Goal: Task Accomplishment & Management: Manage account settings

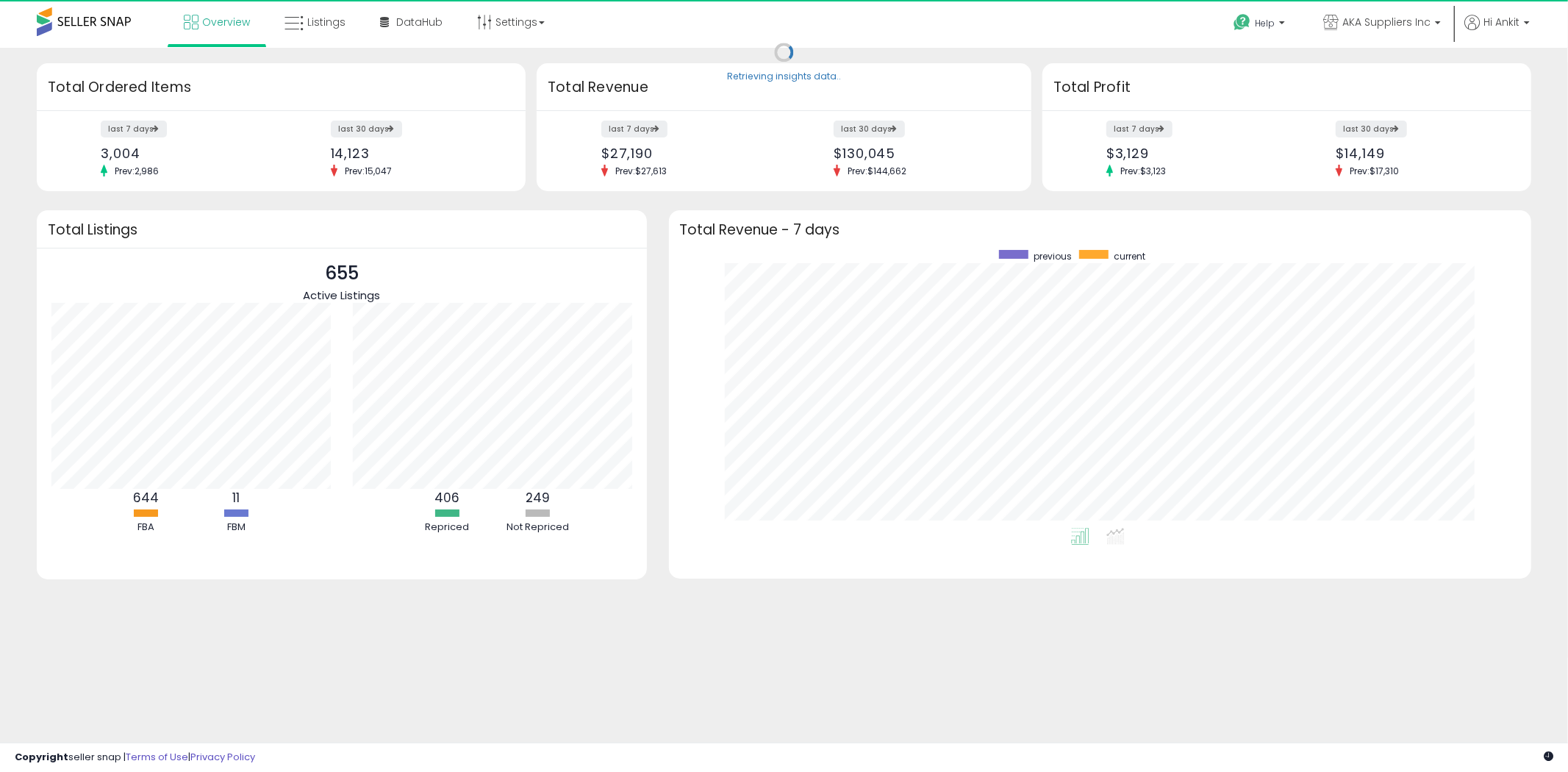
scroll to position [277, 834]
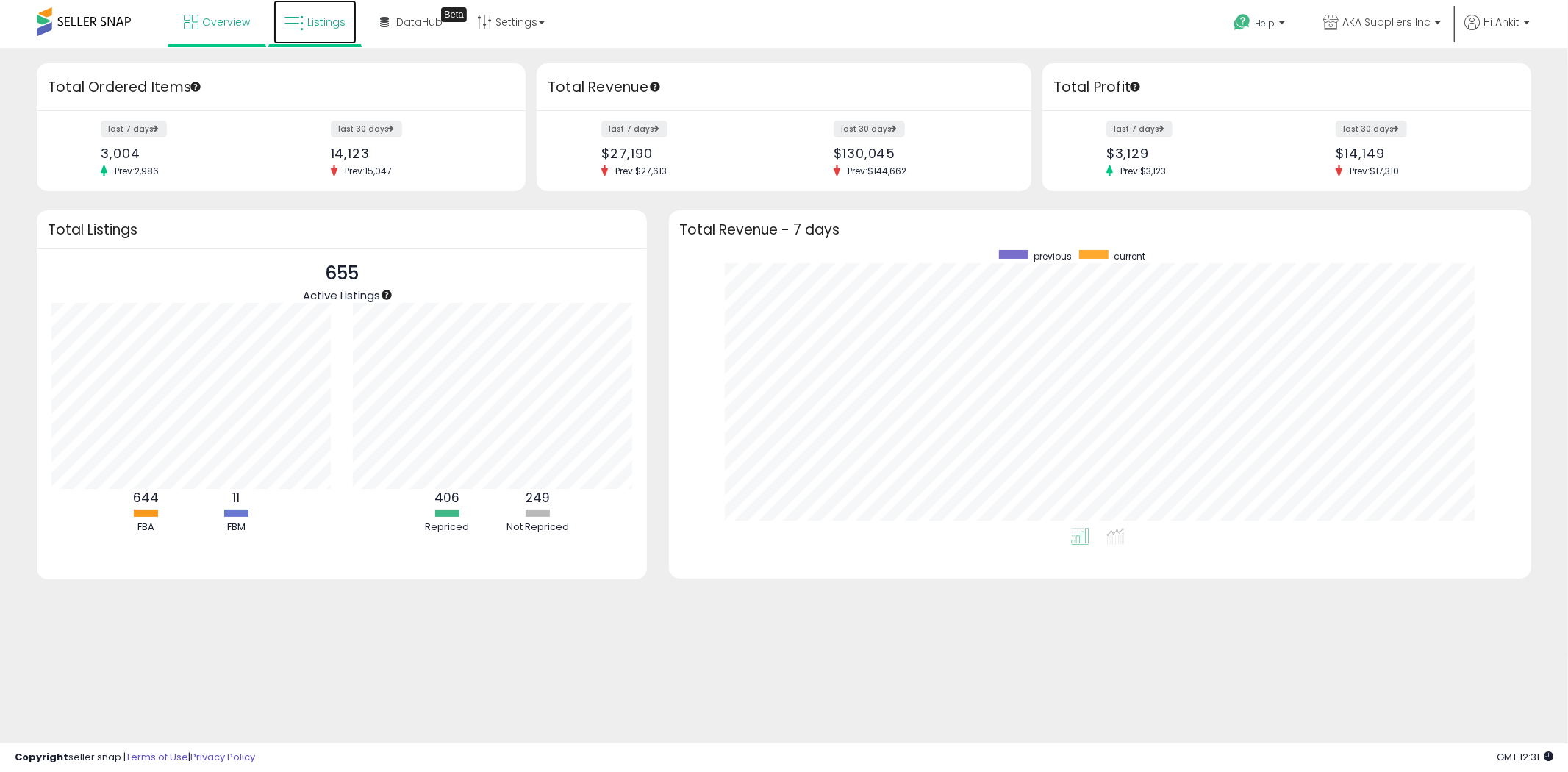
click at [331, 27] on span "Listings" at bounding box center [326, 21] width 39 height 15
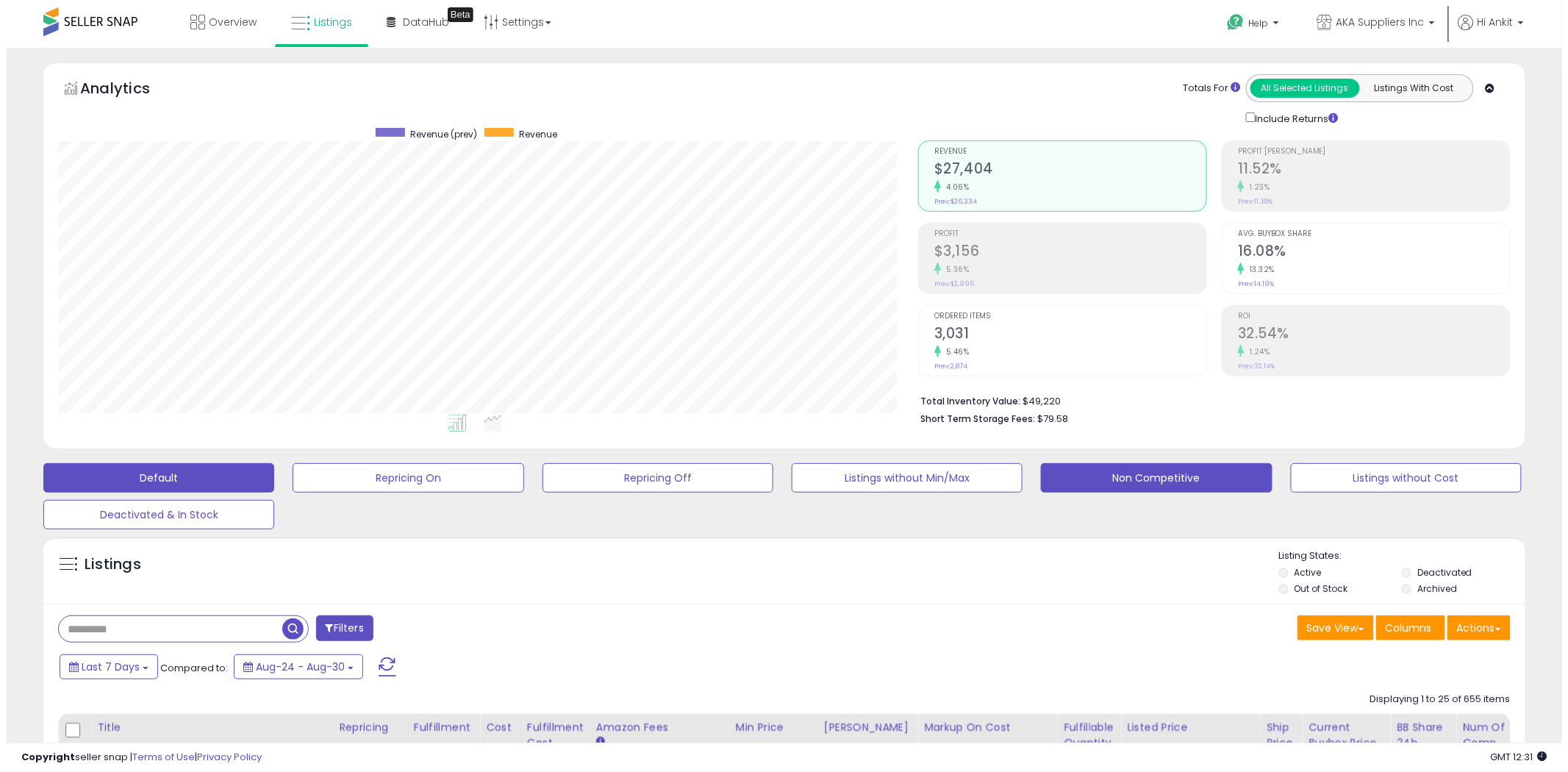
scroll to position [301, 860]
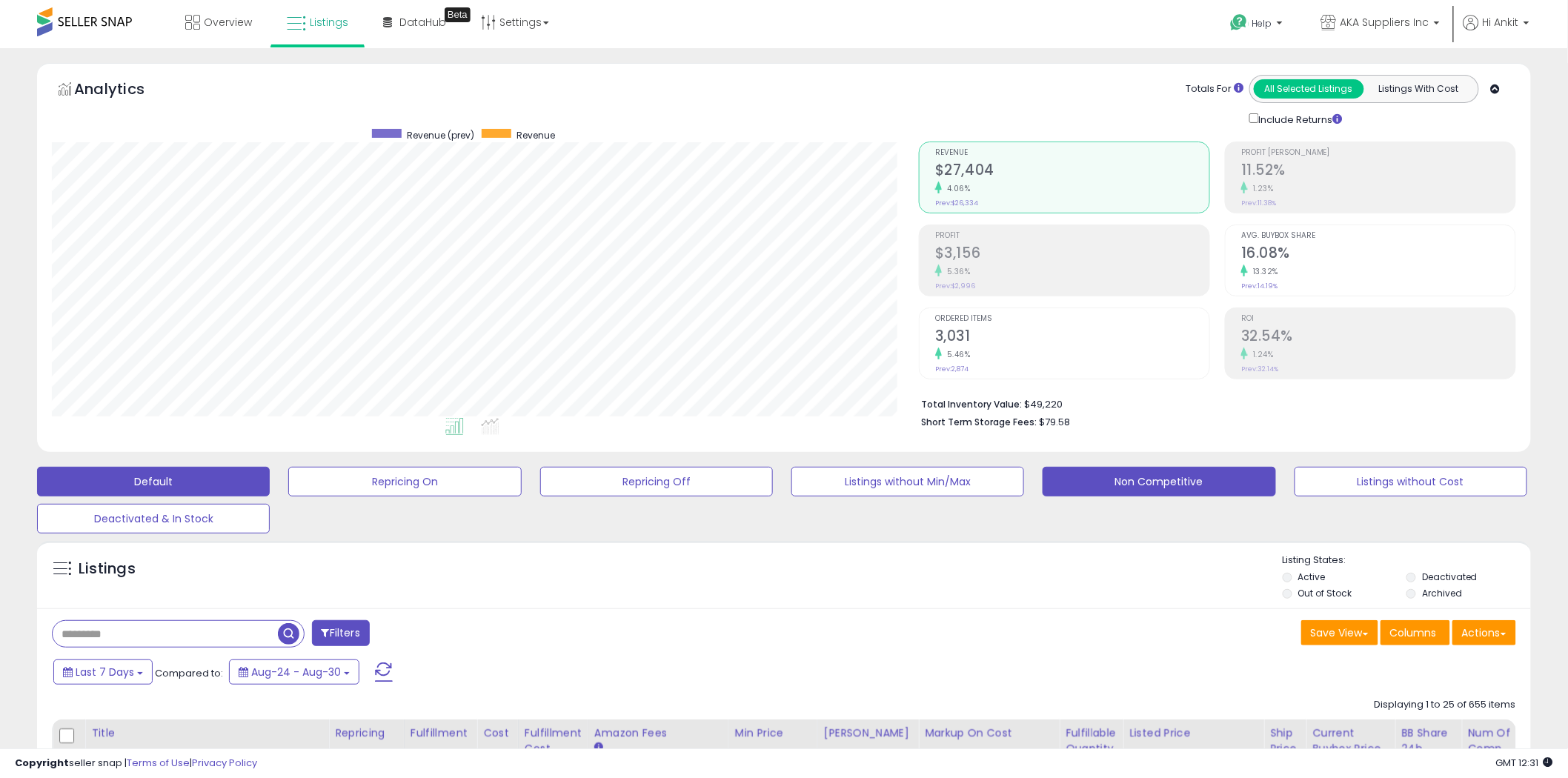
click at [1140, 481] on button "Non Competitive" at bounding box center [1159, 481] width 233 height 29
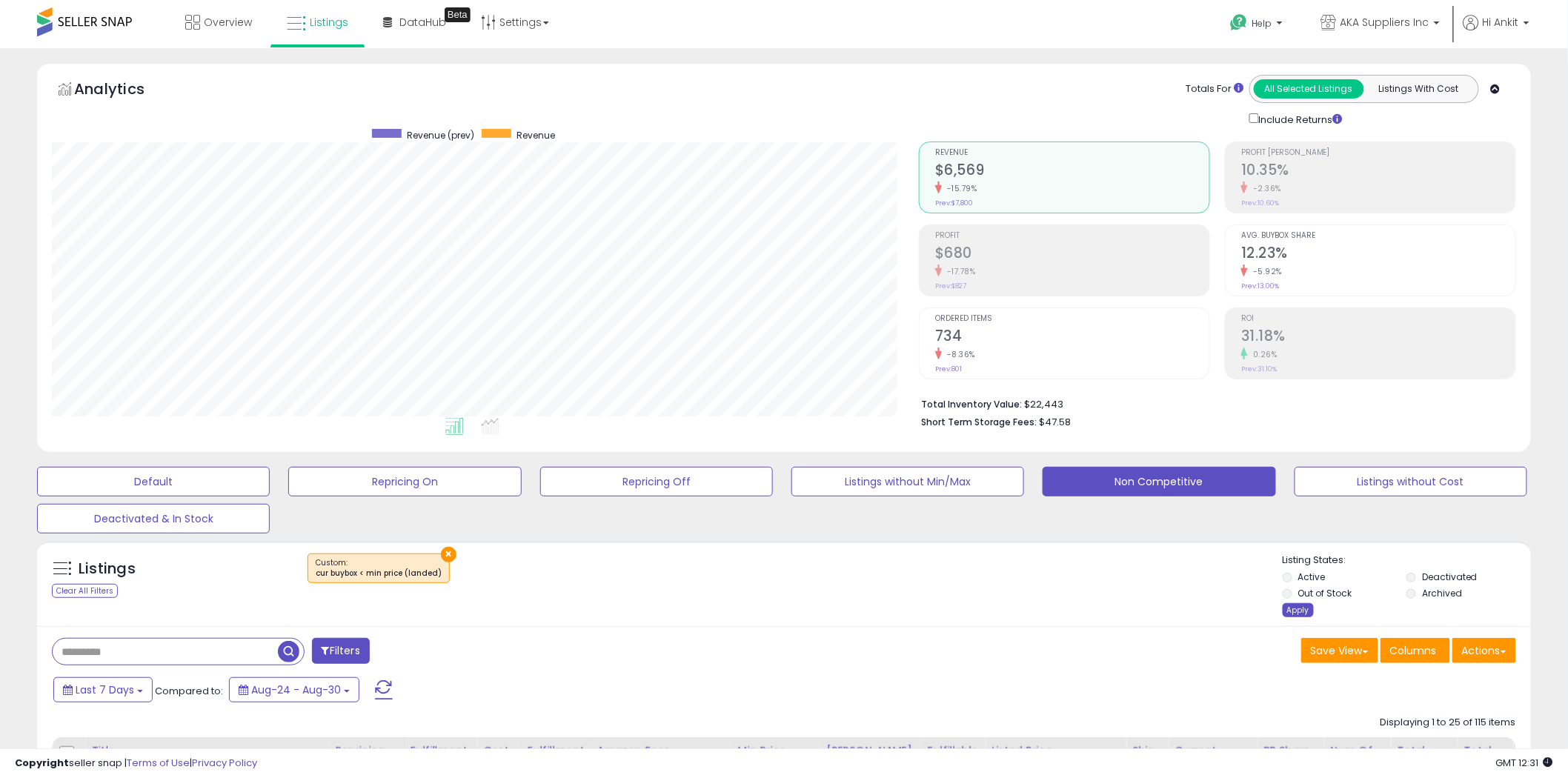
click at [1297, 609] on div "Apply" at bounding box center [1298, 610] width 31 height 14
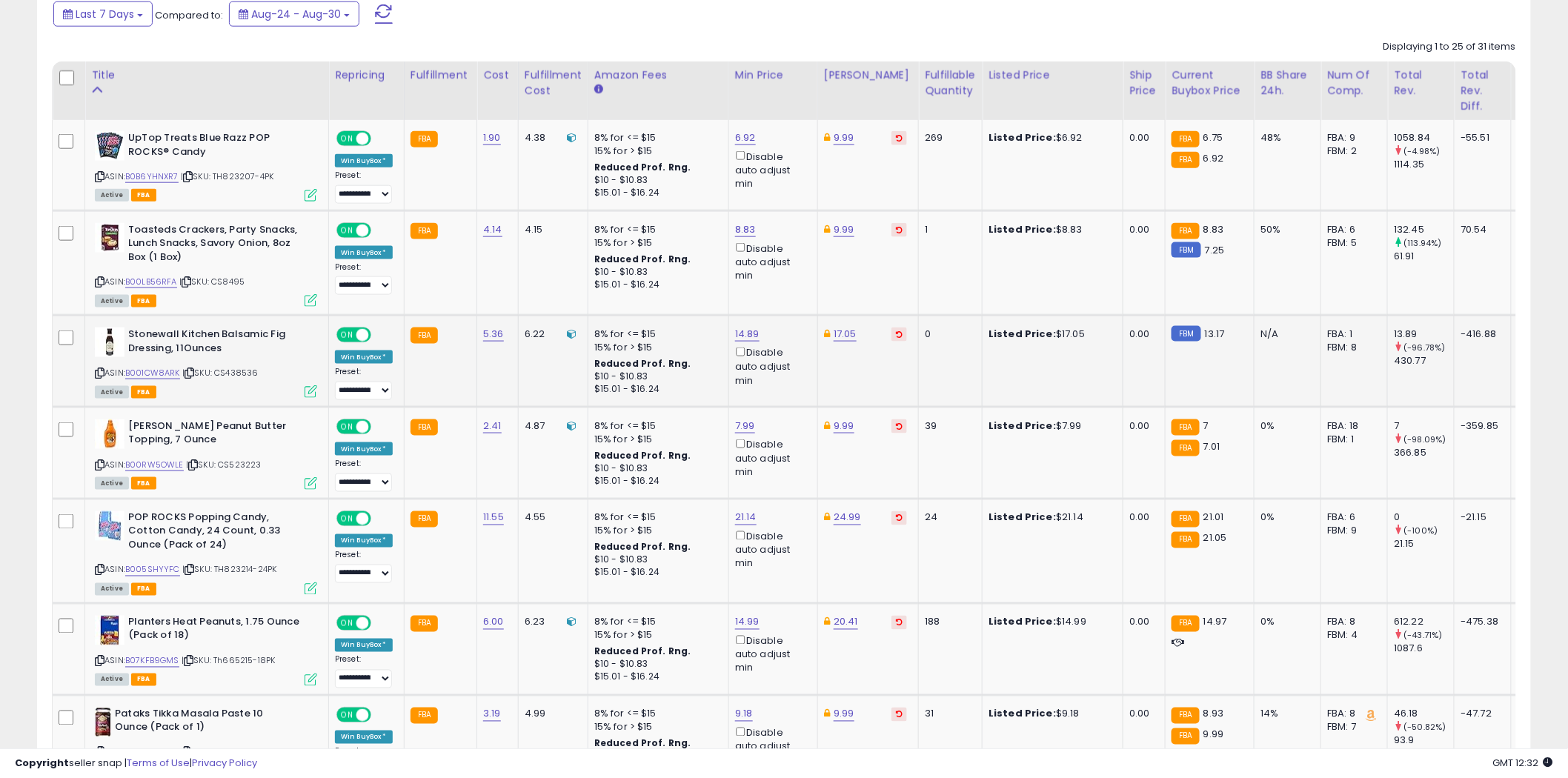
scroll to position [741, 0]
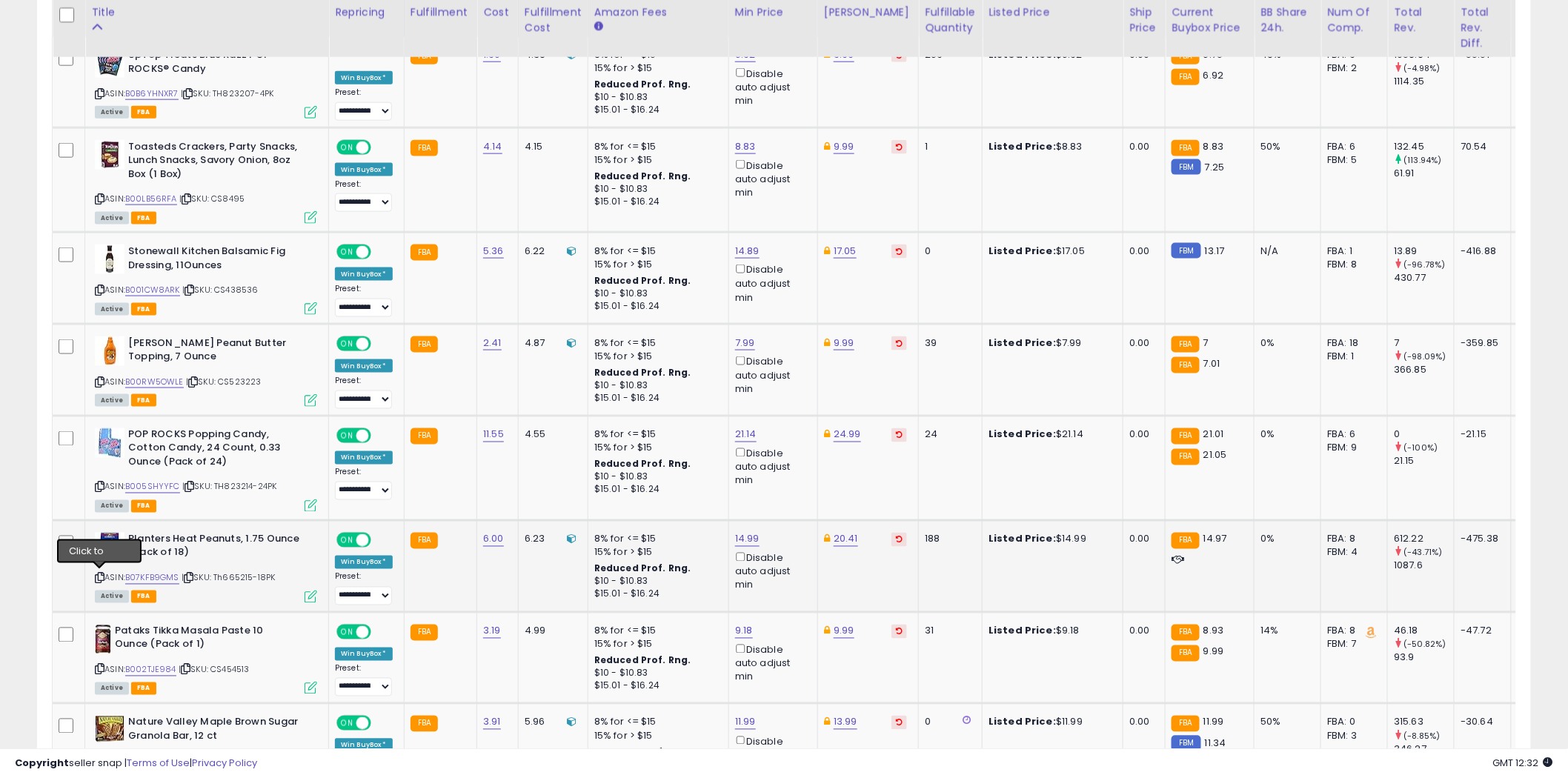
click at [101, 577] on icon at bounding box center [99, 577] width 10 height 8
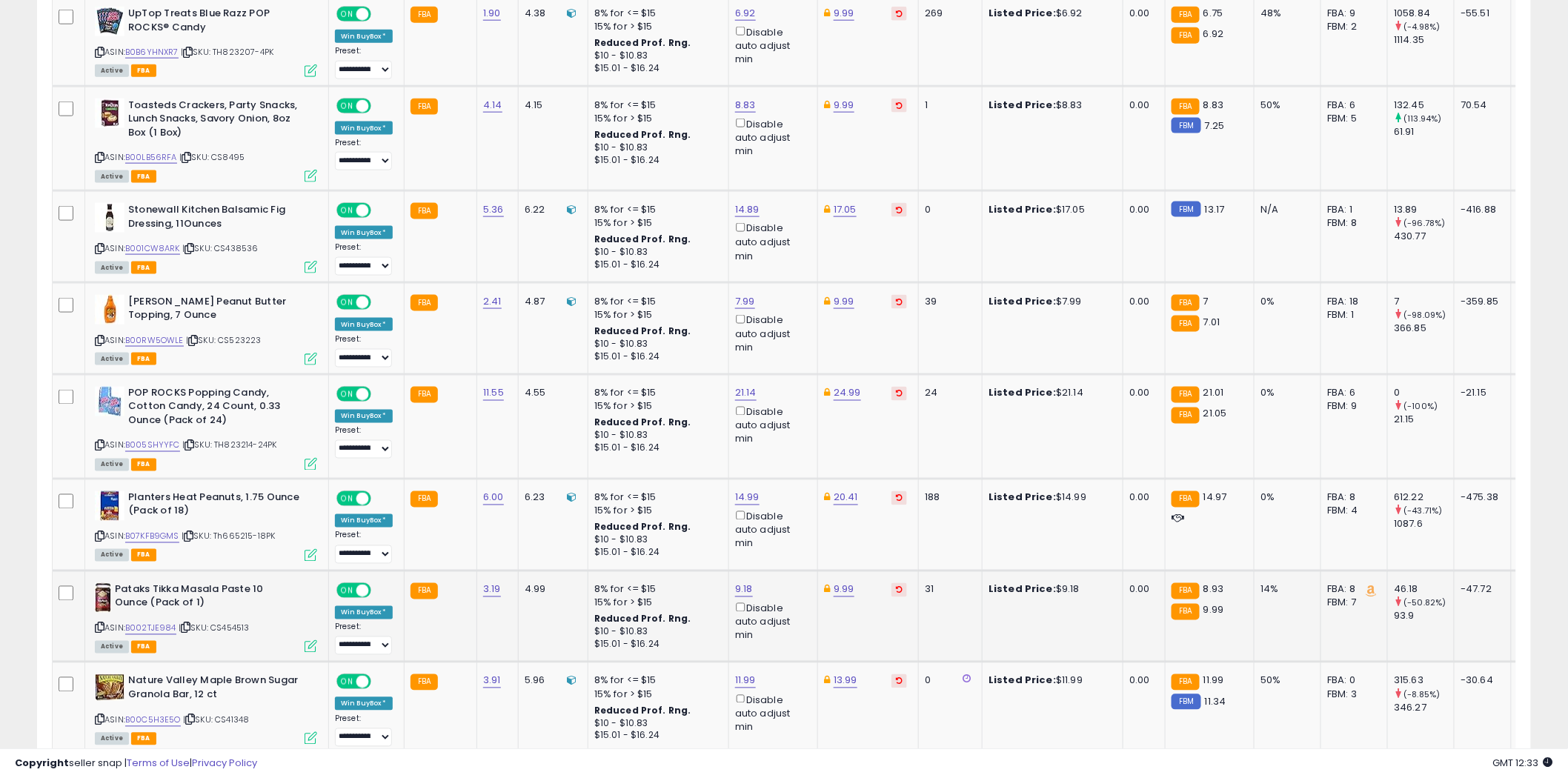
scroll to position [905, 0]
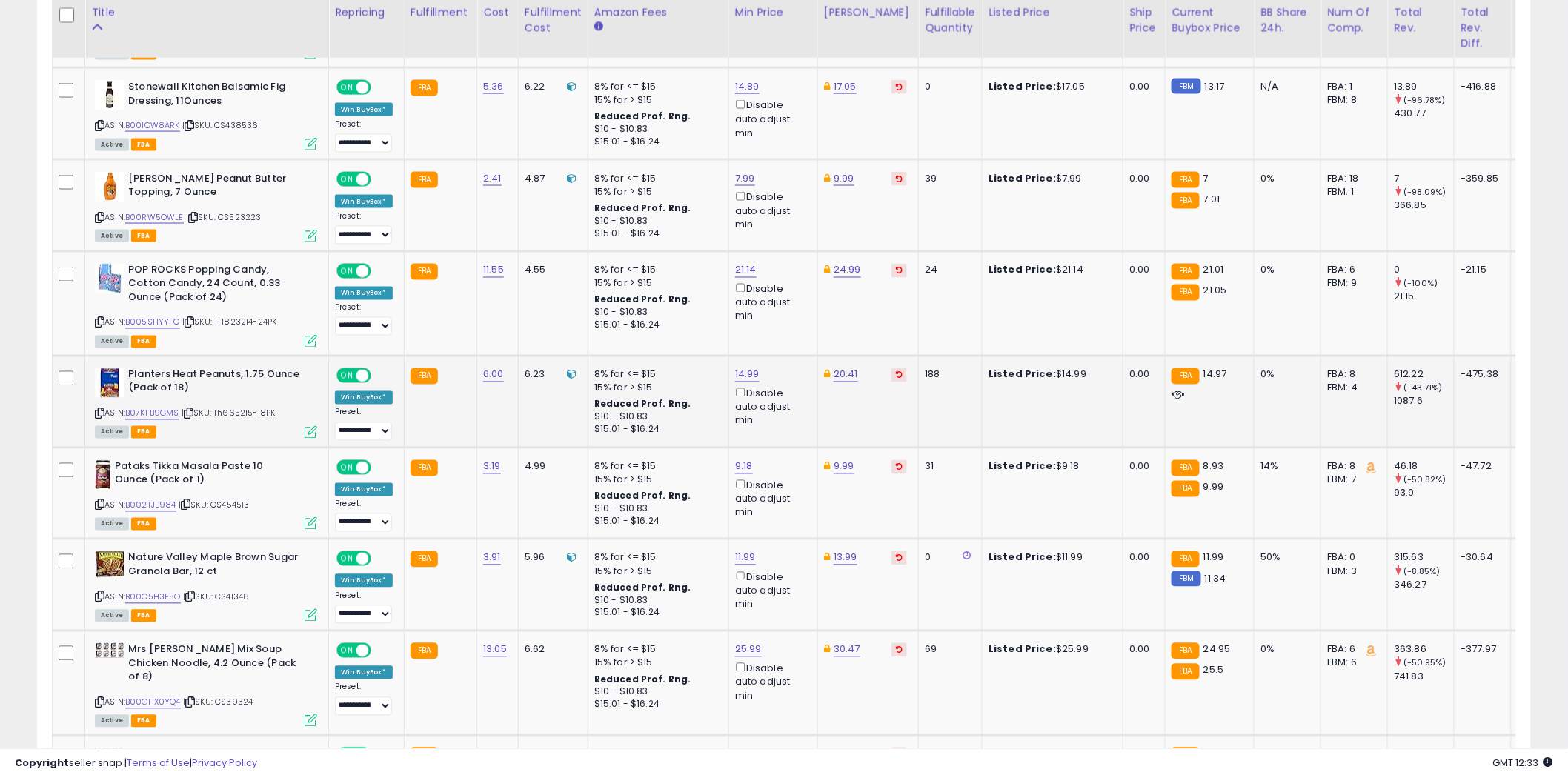
click at [757, 375] on div "14.99 Disable auto adjust min" at bounding box center [771, 398] width 71 height 60
click at [752, 375] on link "14.99" at bounding box center [747, 374] width 24 height 15
type input "****"
click at [790, 316] on icon "submit" at bounding box center [785, 320] width 9 height 9
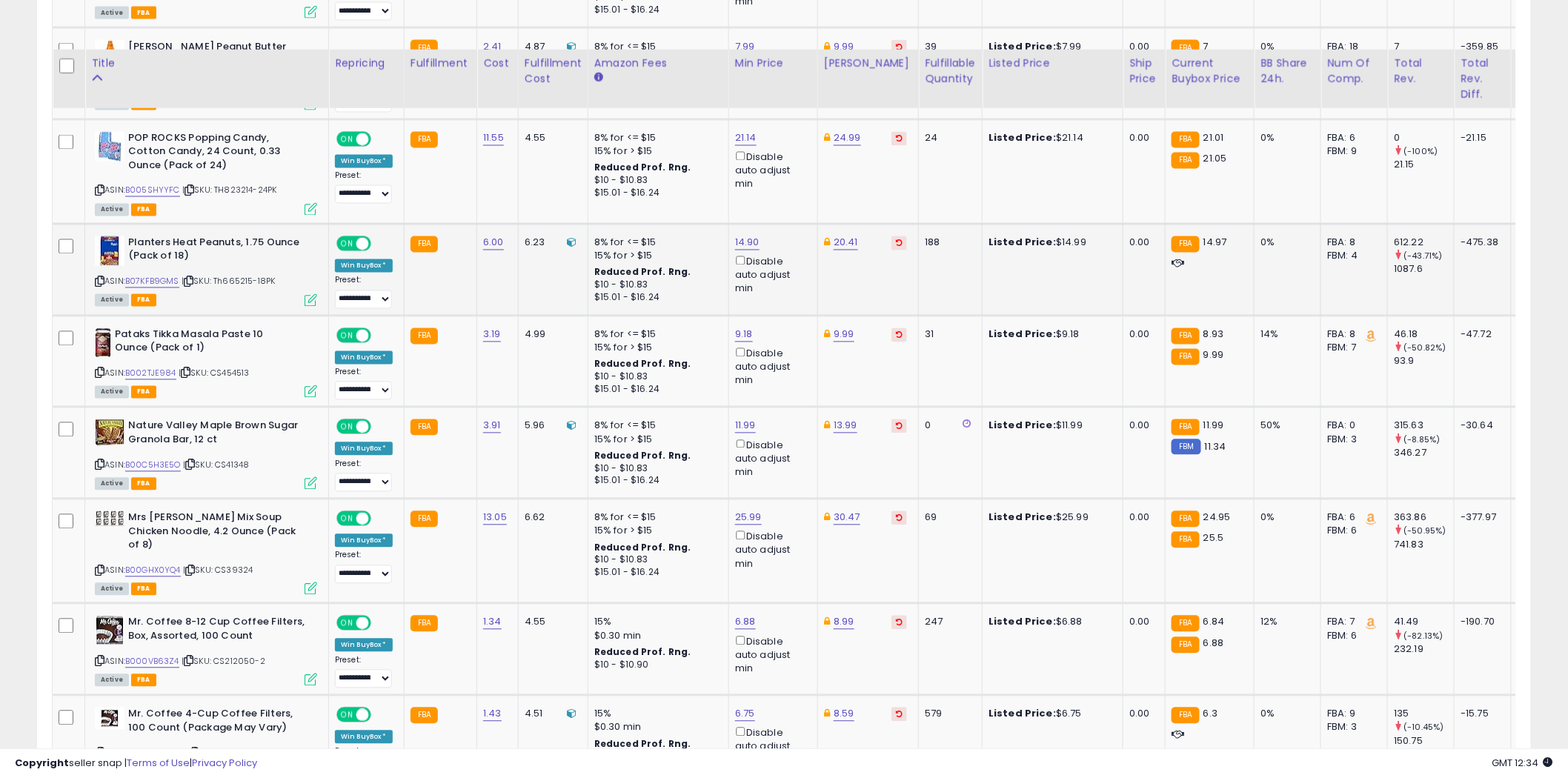
scroll to position [1151, 0]
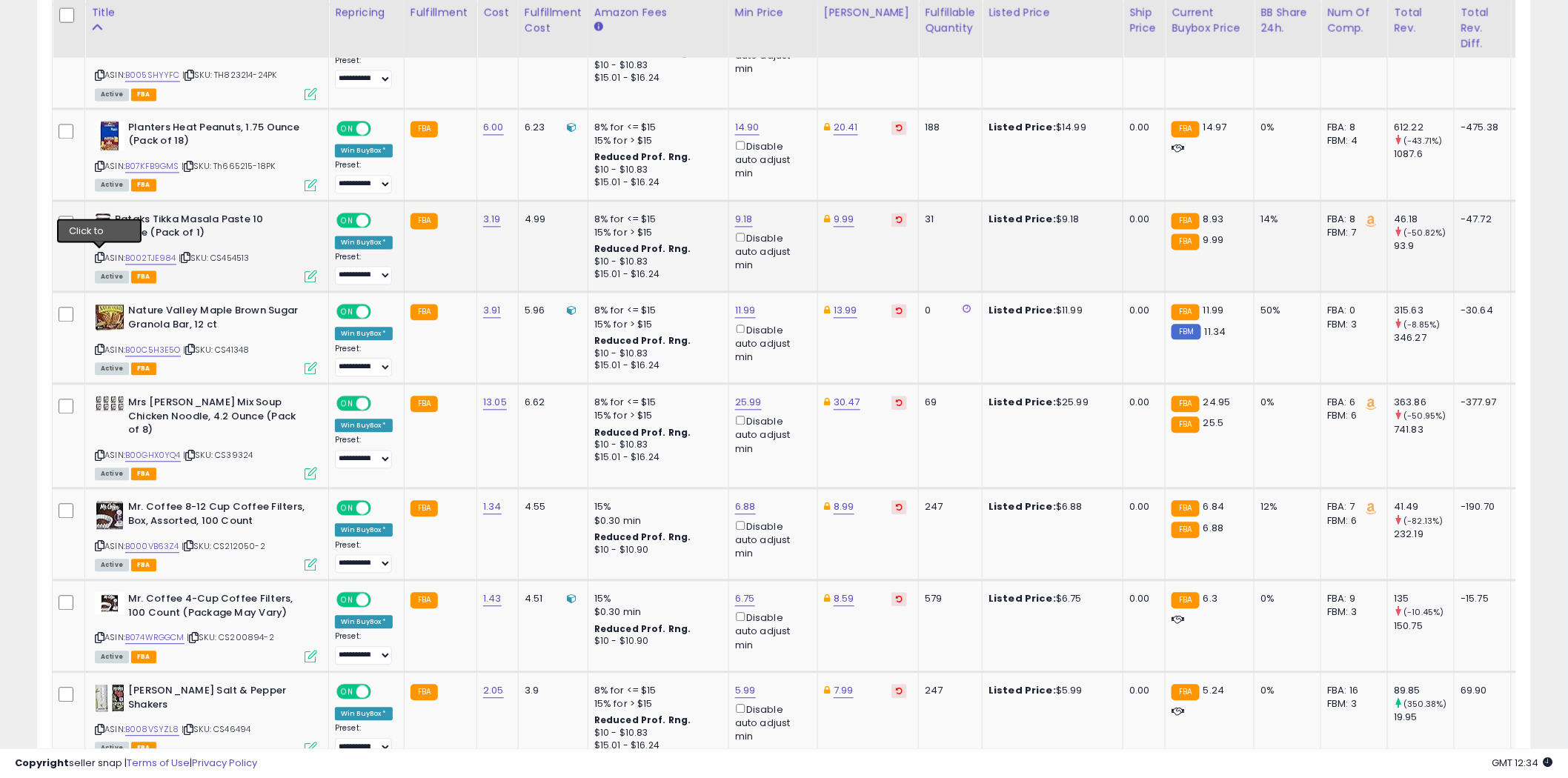
click at [101, 257] on icon at bounding box center [99, 258] width 10 height 8
click at [99, 452] on icon at bounding box center [99, 456] width 10 height 8
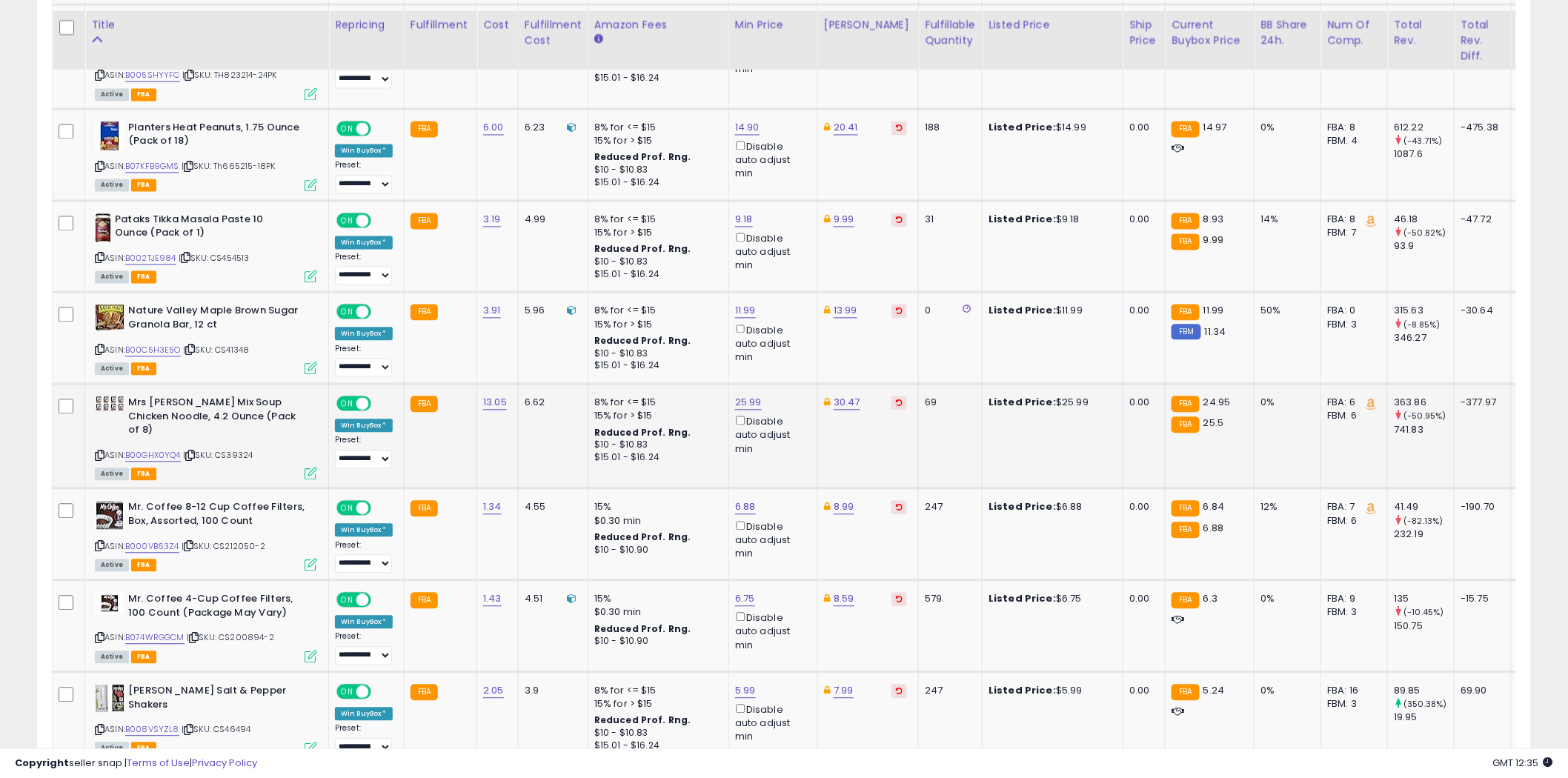
scroll to position [1234, 0]
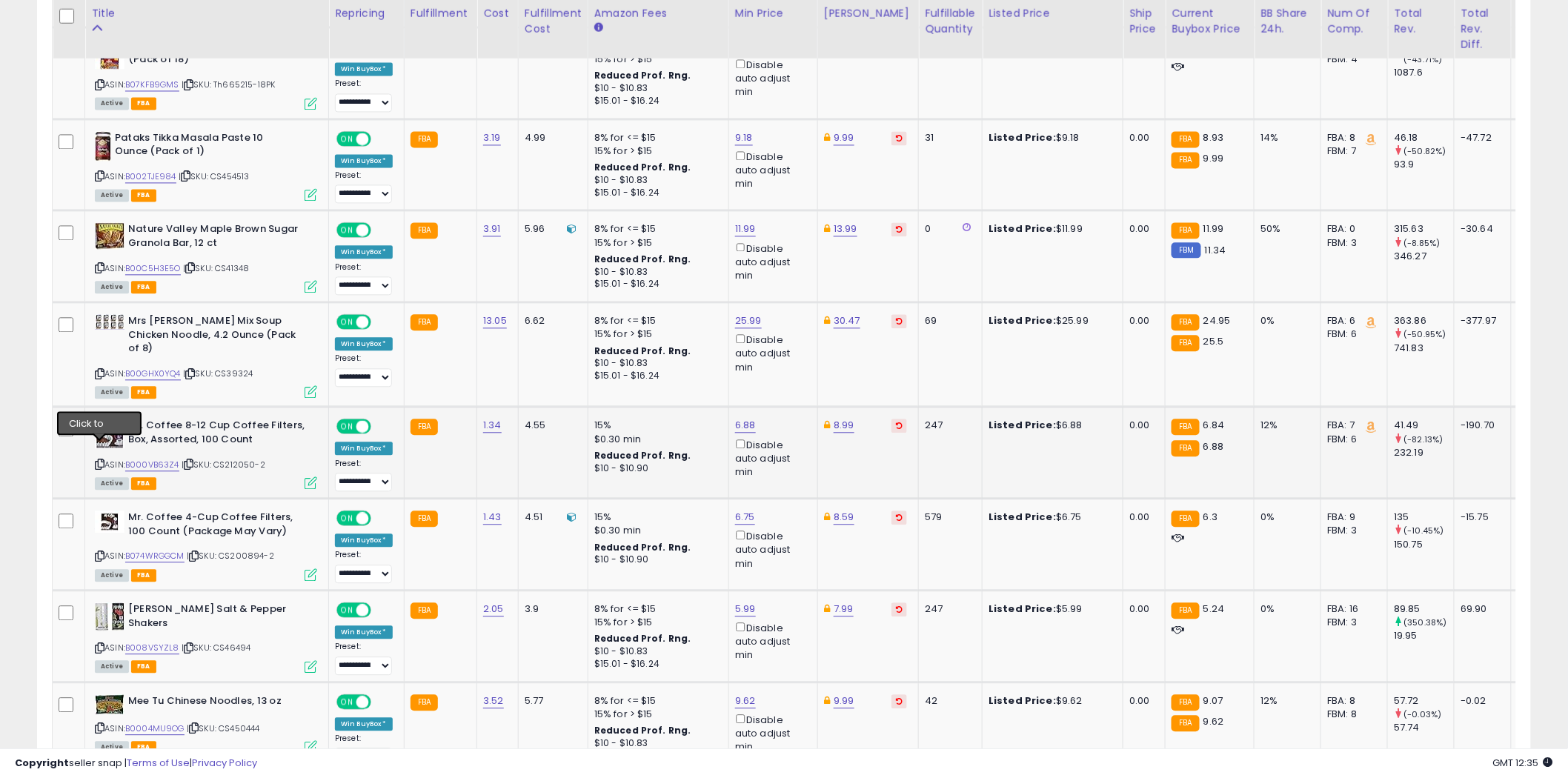
click at [101, 460] on icon at bounding box center [99, 463] width 10 height 8
click at [747, 418] on link "6.88" at bounding box center [746, 424] width 21 height 15
type input "***"
click at [789, 354] on icon "submit" at bounding box center [784, 357] width 9 height 9
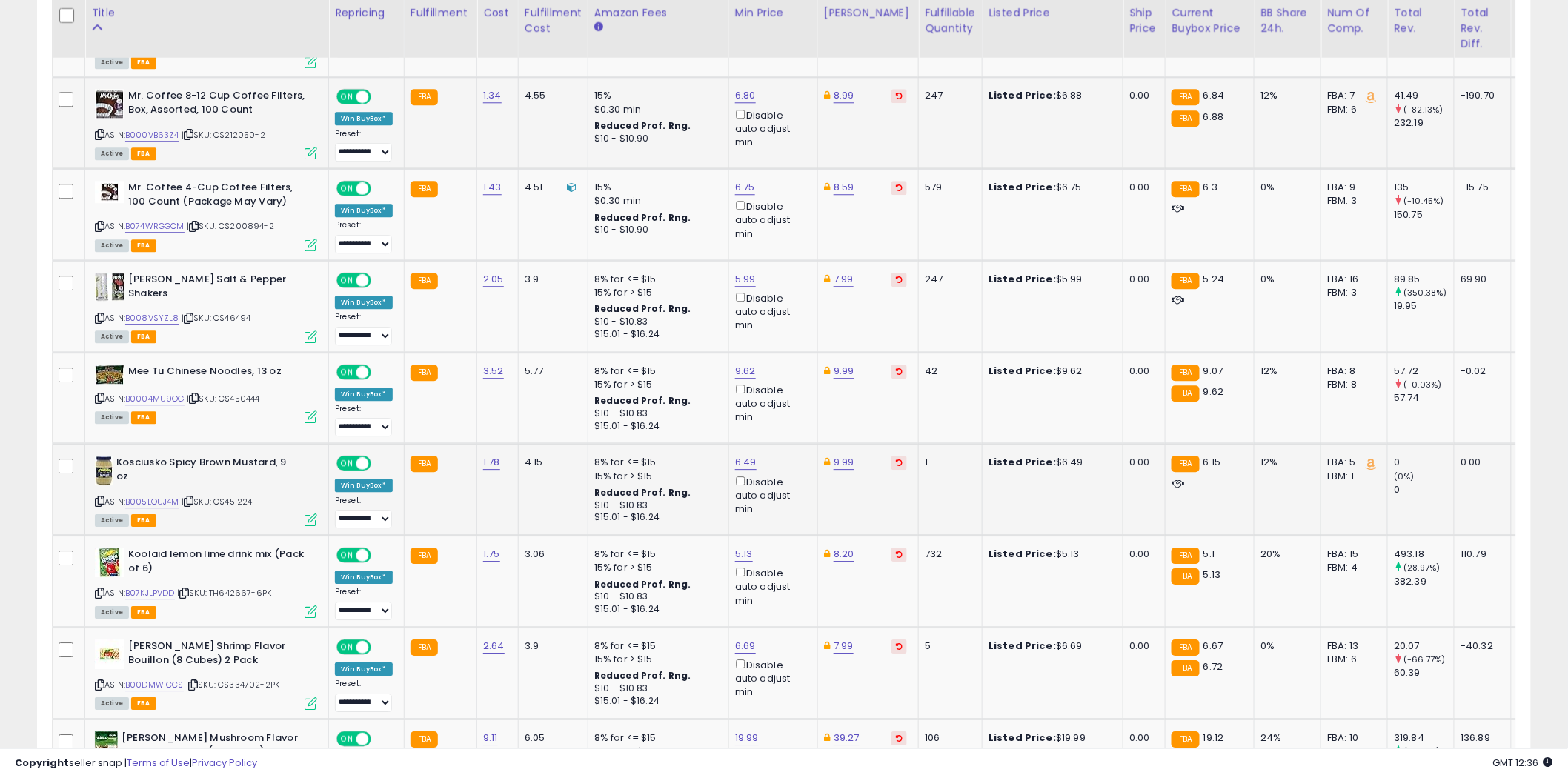
scroll to position [1646, 0]
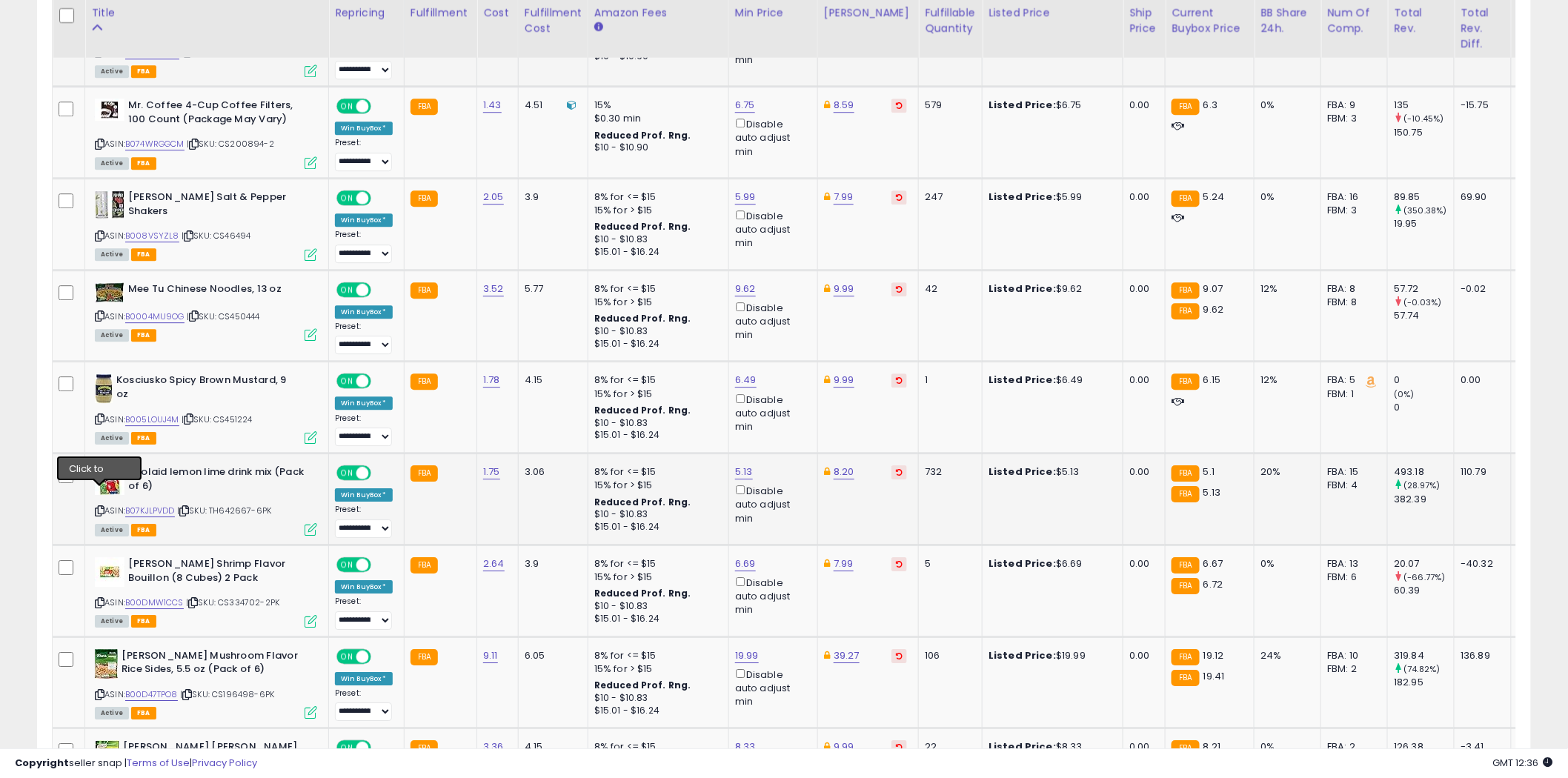
click at [101, 507] on icon at bounding box center [99, 510] width 10 height 8
click at [745, 464] on link "5.13" at bounding box center [744, 471] width 18 height 15
type input "*"
click at [787, 401] on icon "submit" at bounding box center [783, 402] width 9 height 9
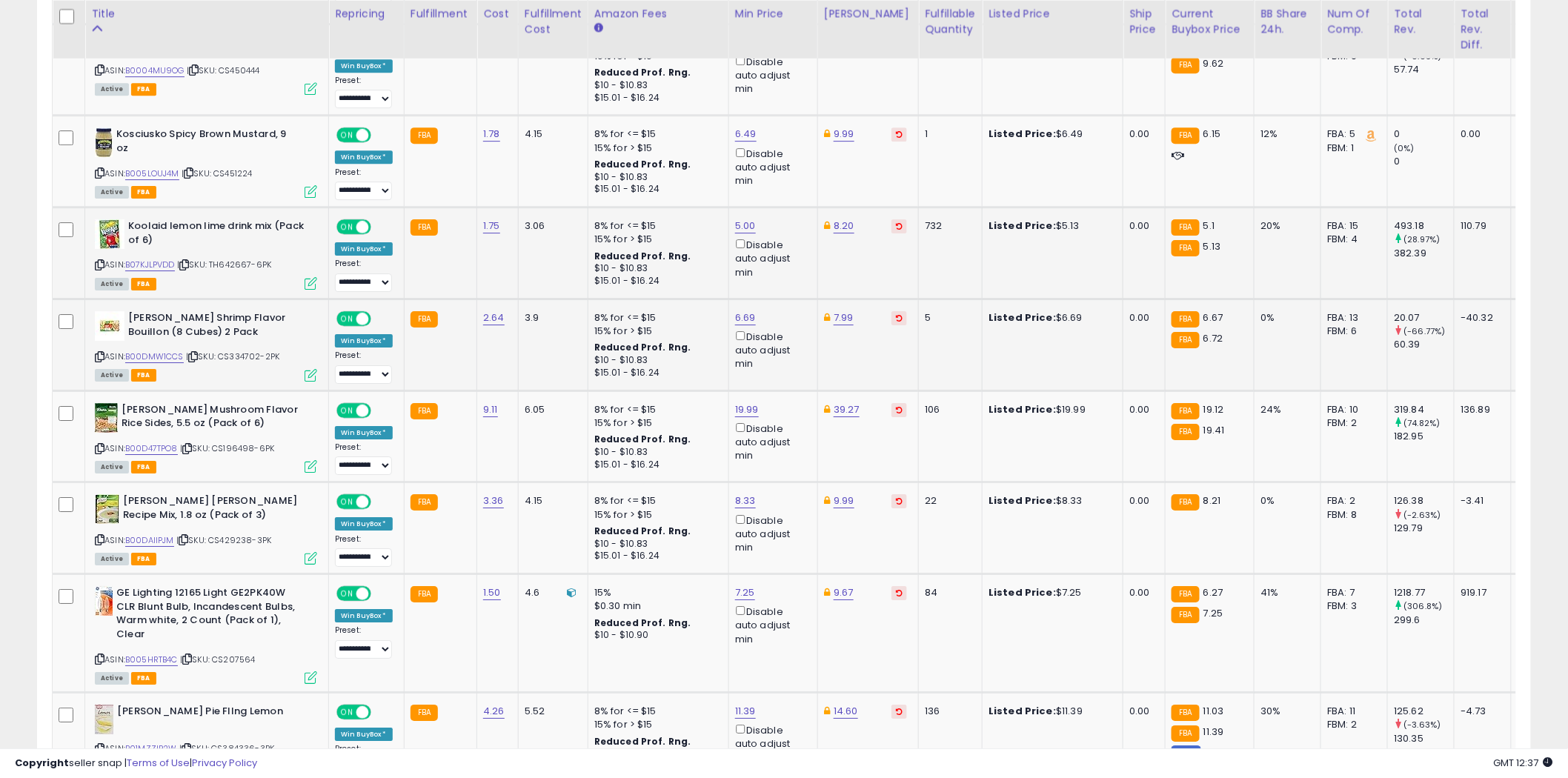
scroll to position [1892, 0]
click at [98, 443] on icon at bounding box center [99, 447] width 10 height 8
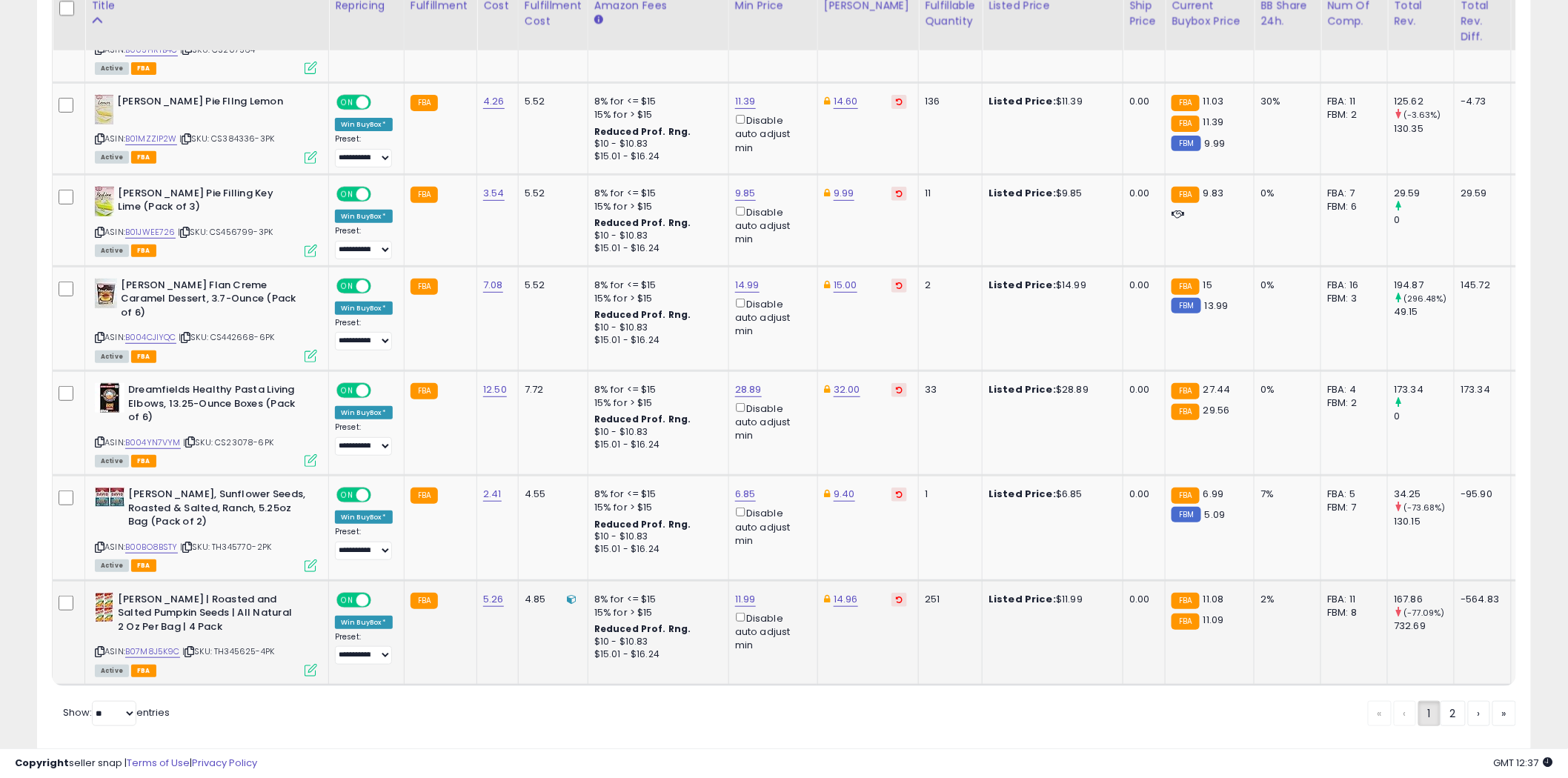
scroll to position [2517, 0]
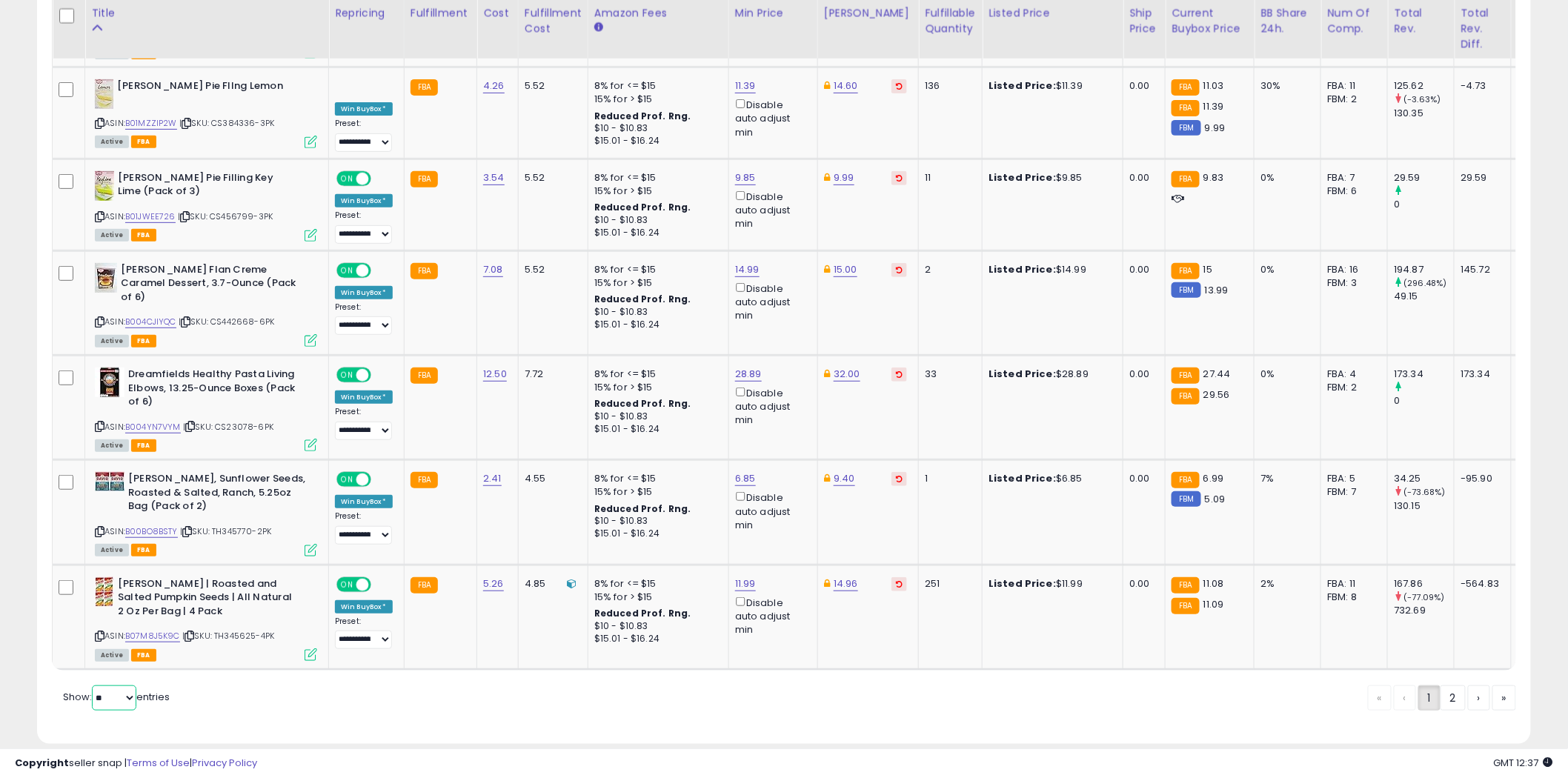
click at [131, 686] on select "** **" at bounding box center [113, 698] width 44 height 25
select select "**"
click at [93, 686] on select "** **" at bounding box center [113, 698] width 44 height 25
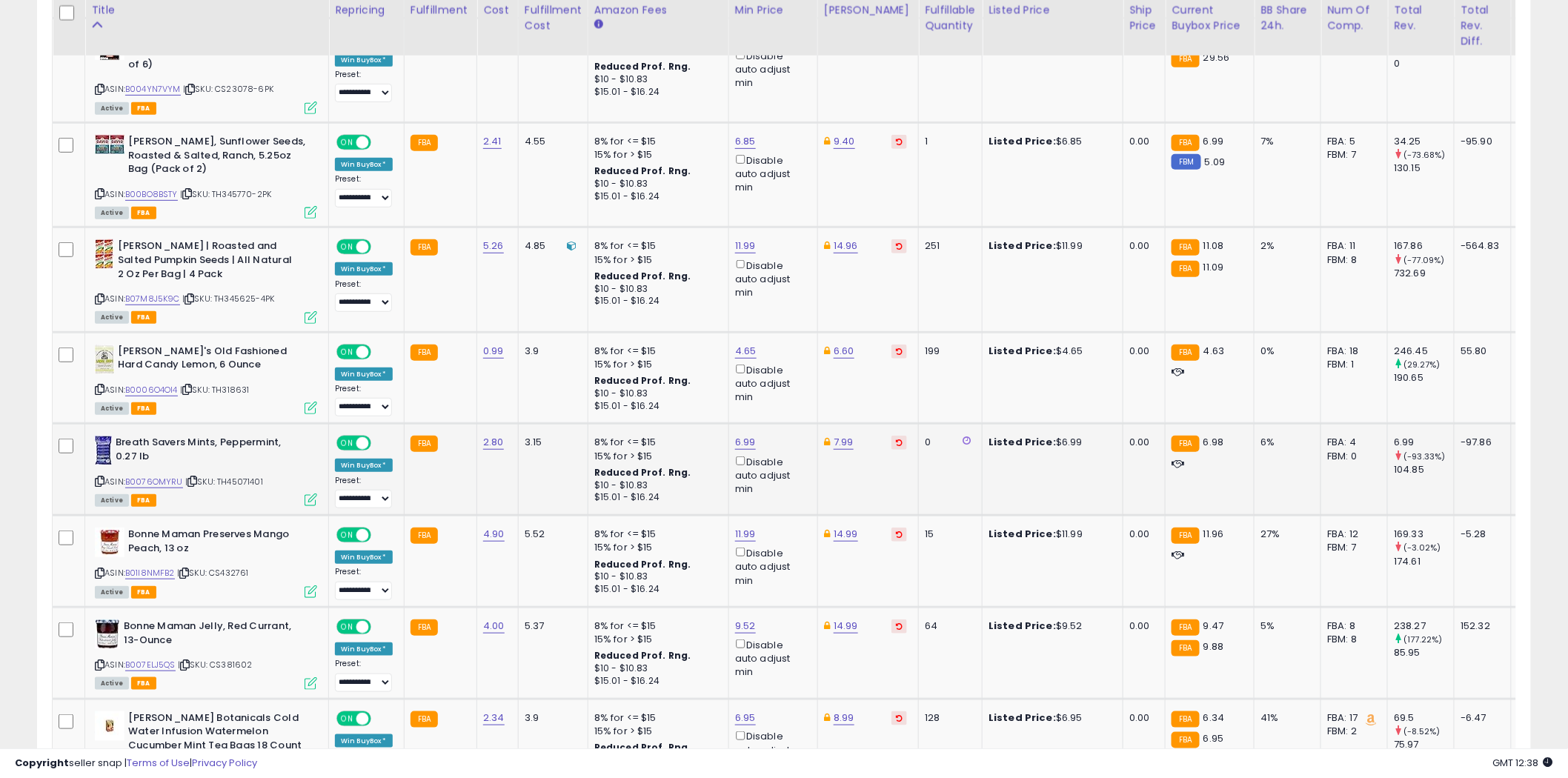
scroll to position [2529, 0]
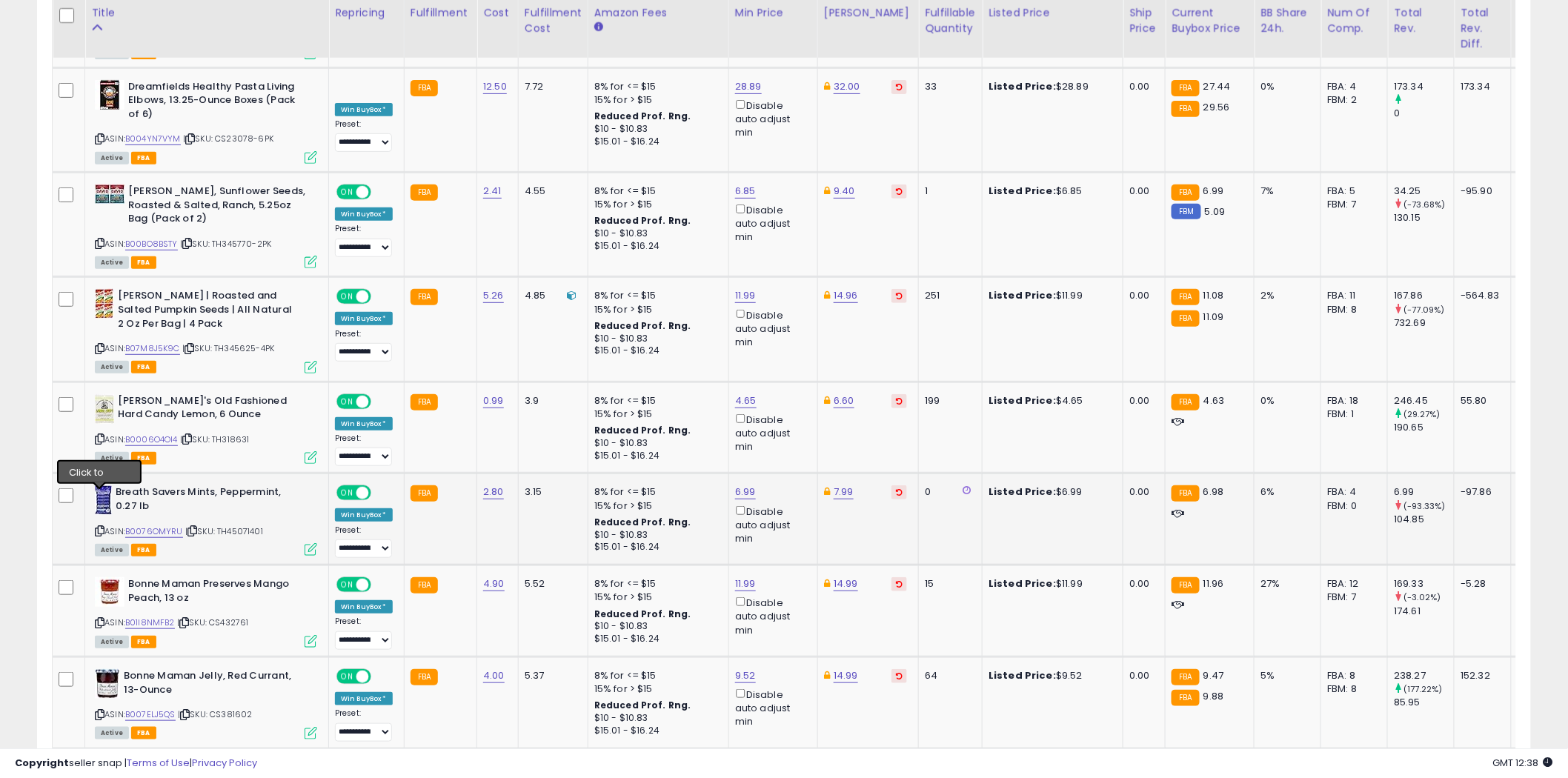
click at [100, 526] on icon at bounding box center [99, 530] width 10 height 8
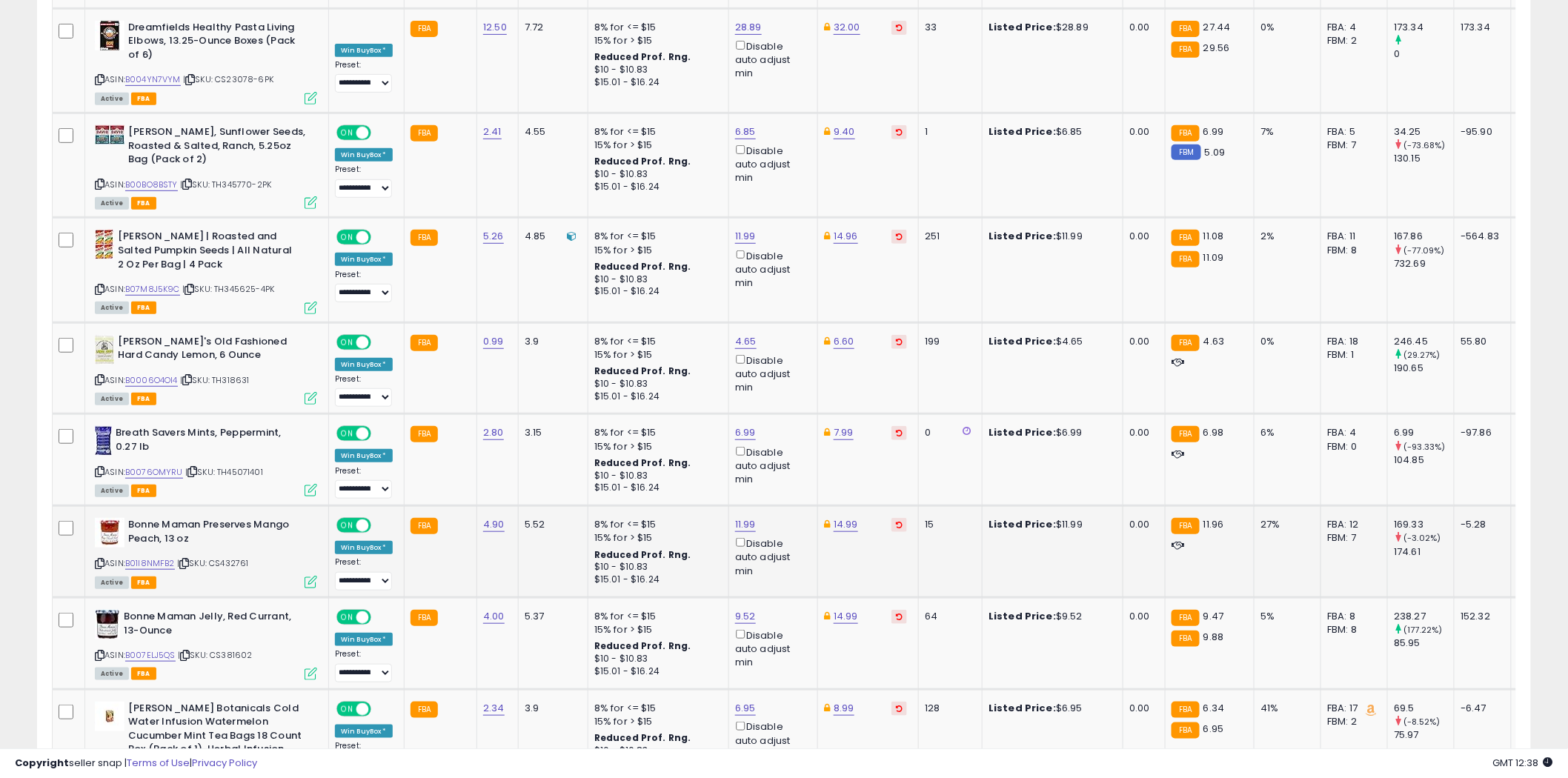
scroll to position [2611, 0]
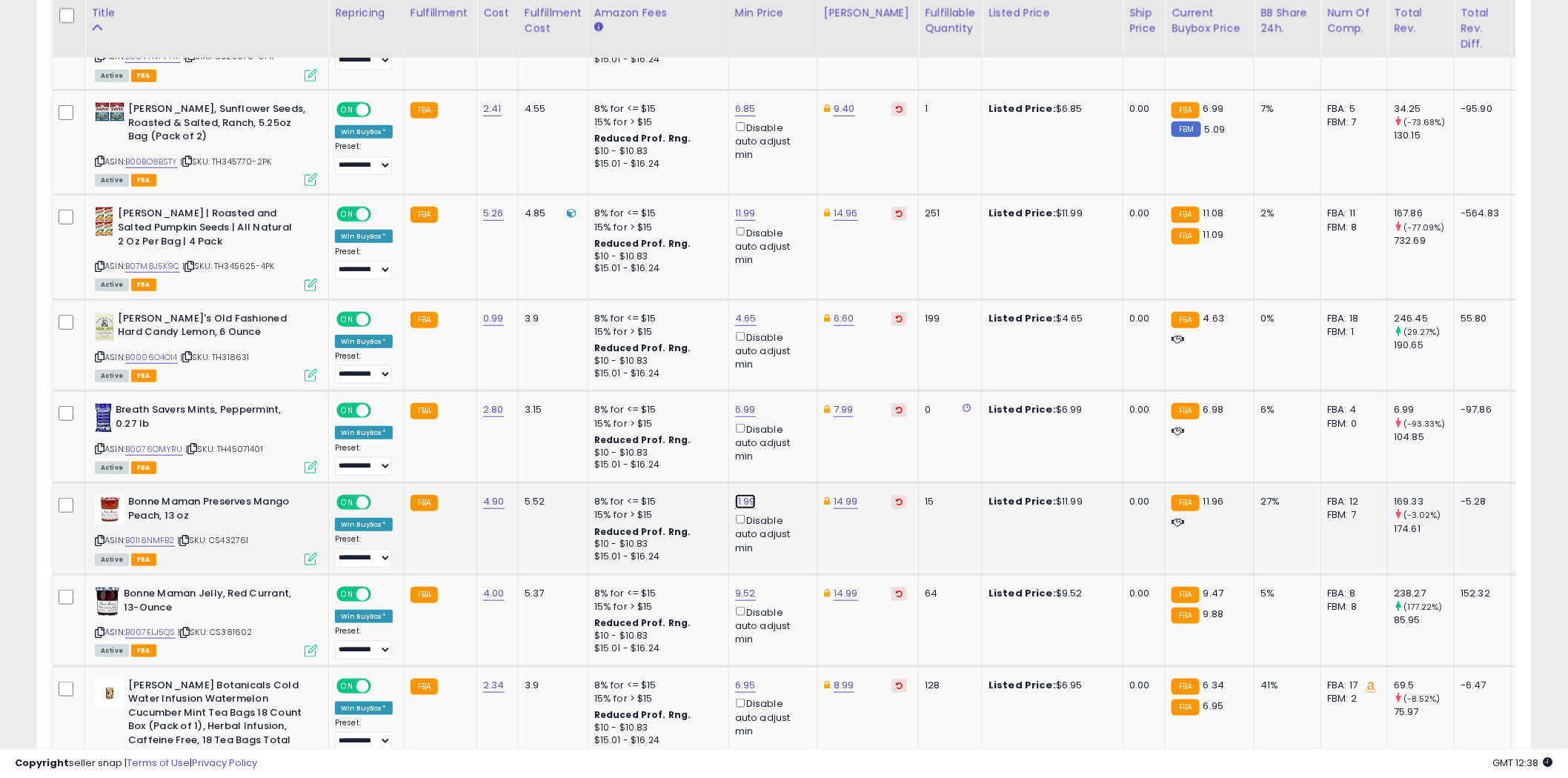
click at [752, 494] on link "11.99" at bounding box center [746, 501] width 21 height 15
type input "*****"
click at [789, 417] on icon "submit" at bounding box center [784, 415] width 9 height 9
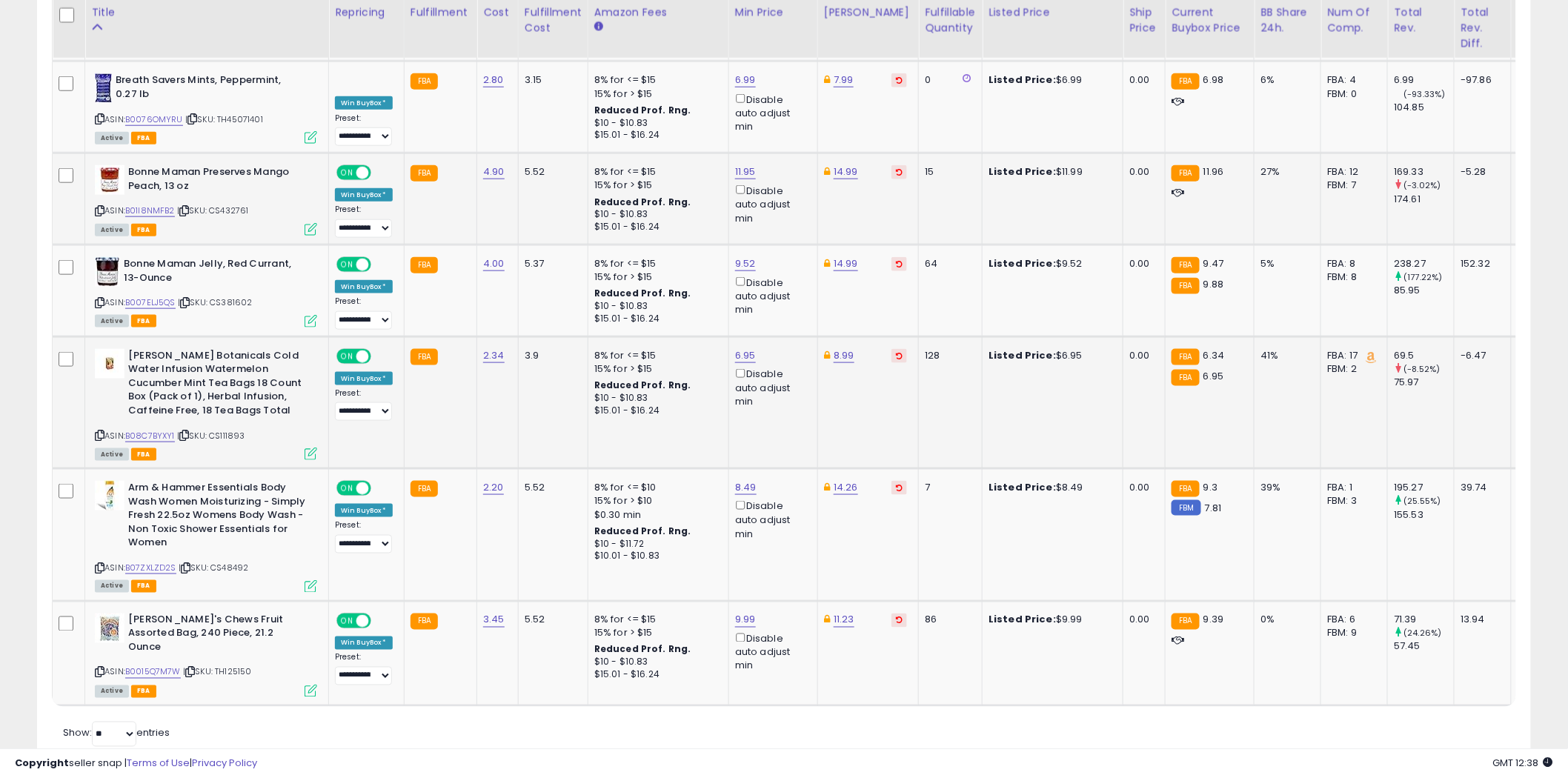
scroll to position [2949, 0]
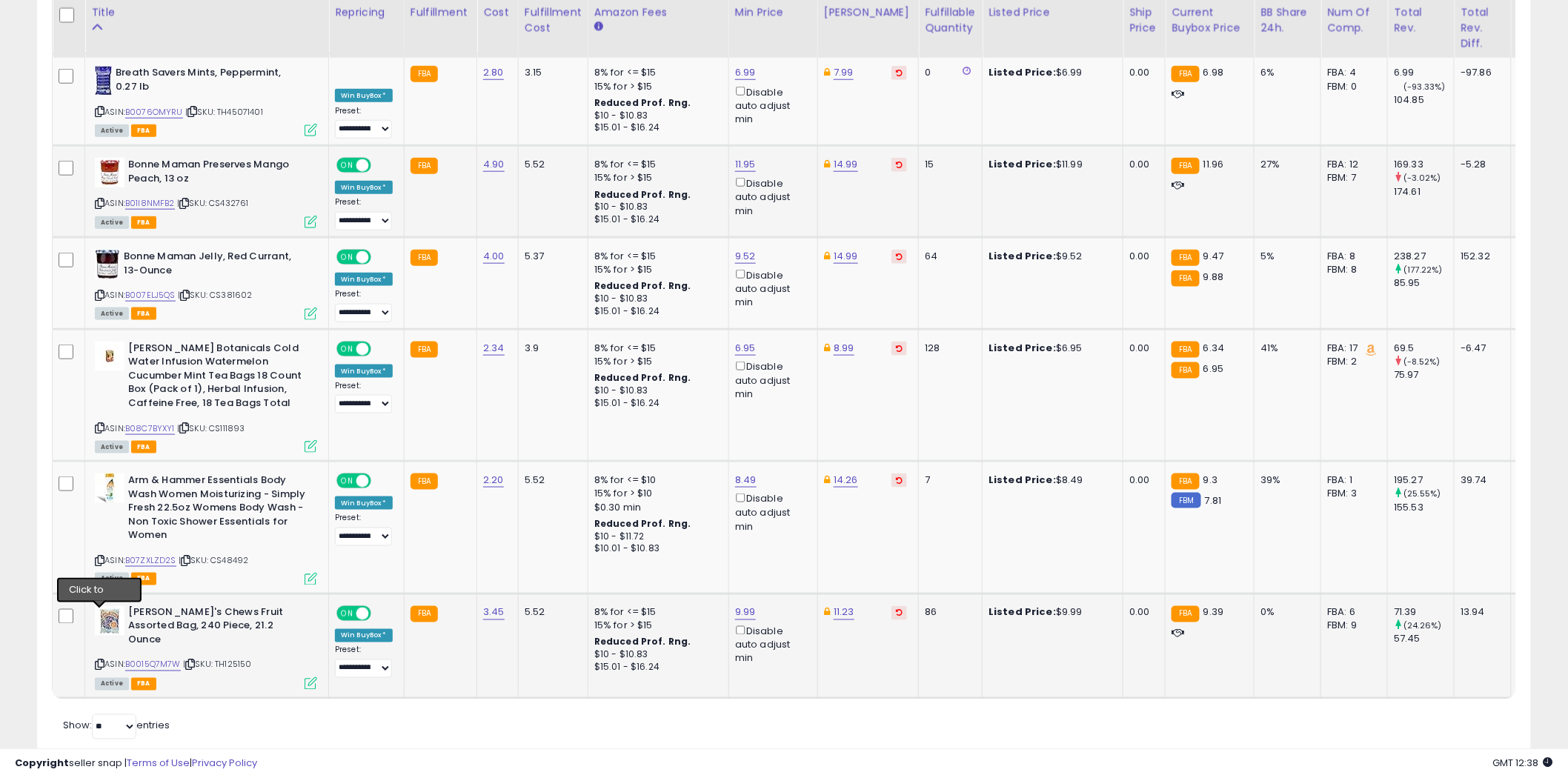
click at [99, 660] on icon at bounding box center [99, 664] width 10 height 8
